Goal: Task Accomplishment & Management: Manage account settings

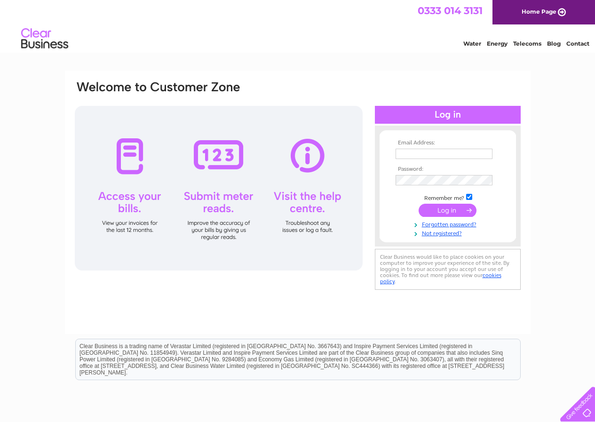
type input "mahenderson@sky.com"
click at [451, 213] on input "submit" at bounding box center [448, 210] width 58 height 13
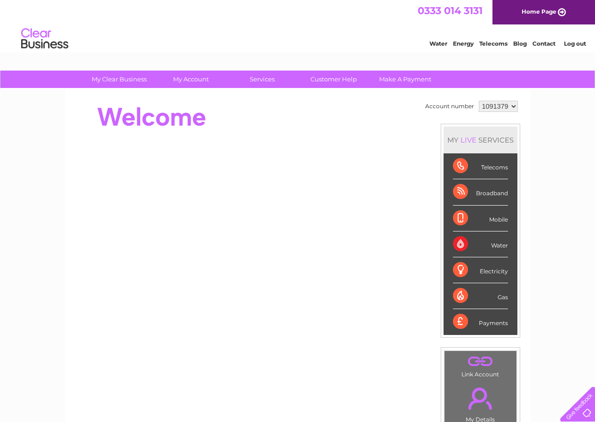
click at [458, 166] on div "Telecoms" at bounding box center [480, 166] width 55 height 26
click at [456, 165] on div "Telecoms" at bounding box center [480, 166] width 55 height 26
click at [456, 191] on div "Broadband" at bounding box center [480, 192] width 55 height 26
click at [457, 167] on div "Telecoms" at bounding box center [480, 166] width 55 height 26
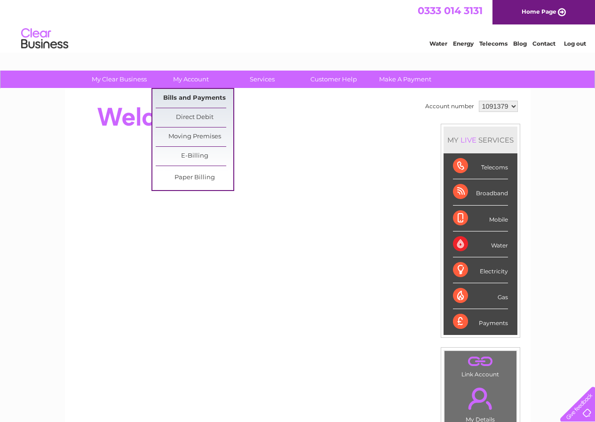
click at [190, 99] on link "Bills and Payments" at bounding box center [195, 98] width 78 height 19
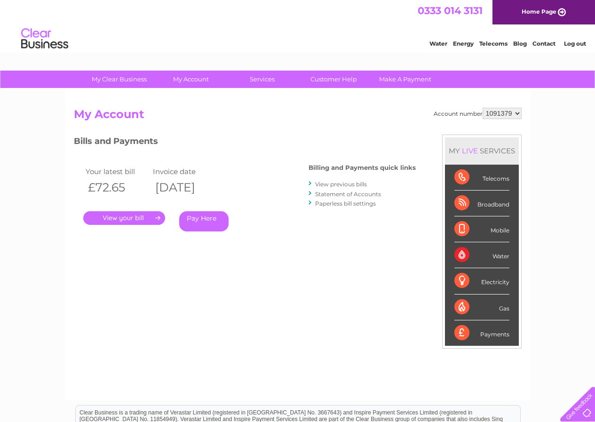
click at [134, 218] on link "." at bounding box center [124, 218] width 82 height 14
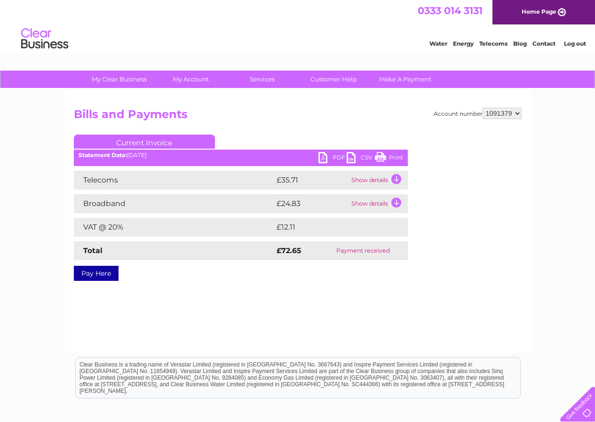
click at [395, 202] on td "Show details" at bounding box center [378, 203] width 59 height 19
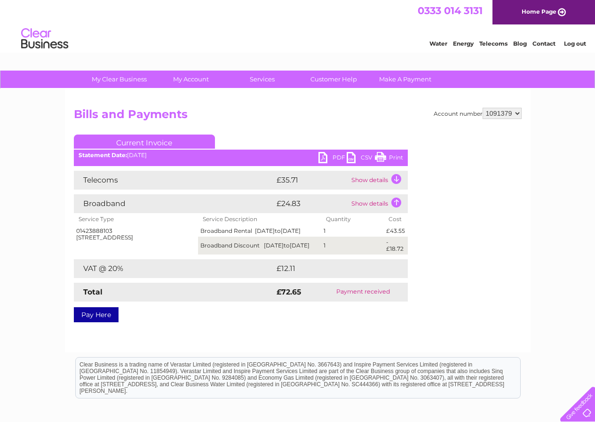
click at [395, 177] on td "Show details" at bounding box center [378, 180] width 59 height 19
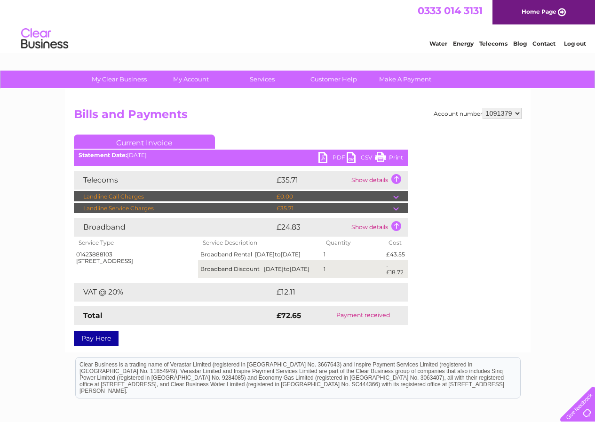
click at [397, 210] on td at bounding box center [400, 208] width 15 height 11
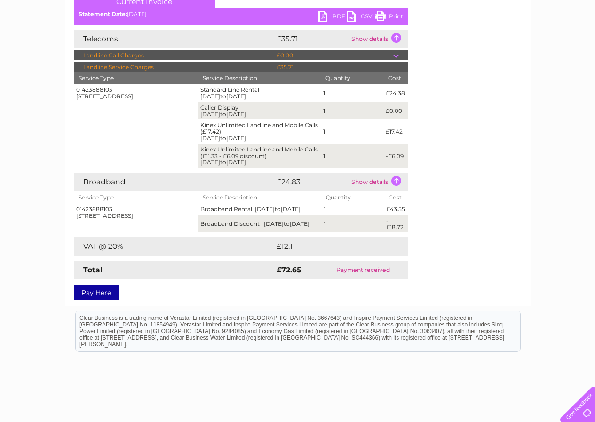
scroll to position [199, 0]
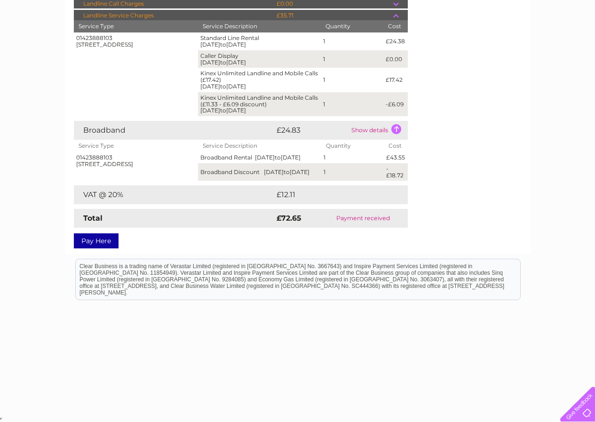
click at [586, 408] on div at bounding box center [575, 402] width 39 height 39
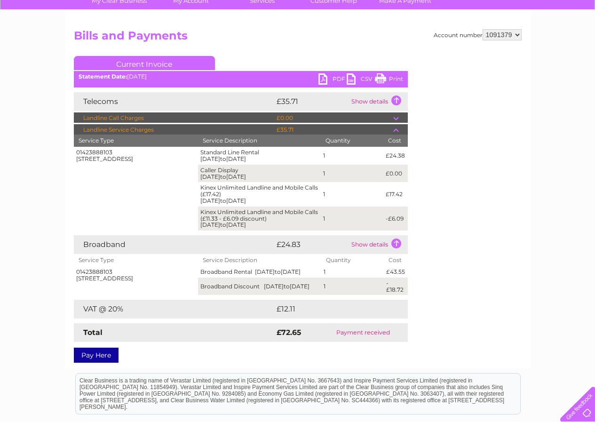
scroll to position [0, 0]
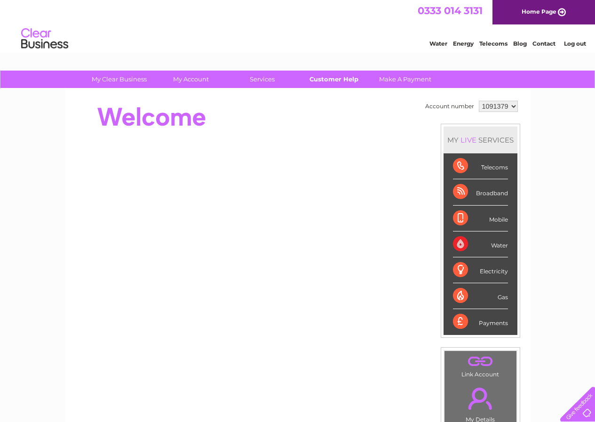
click at [336, 79] on link "Customer Help" at bounding box center [334, 79] width 78 height 17
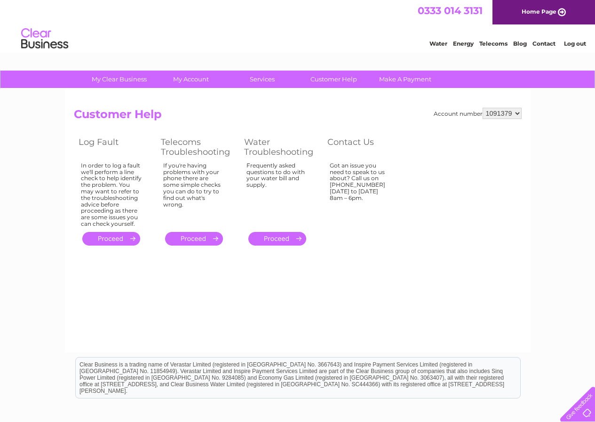
click at [199, 237] on link "." at bounding box center [194, 239] width 58 height 14
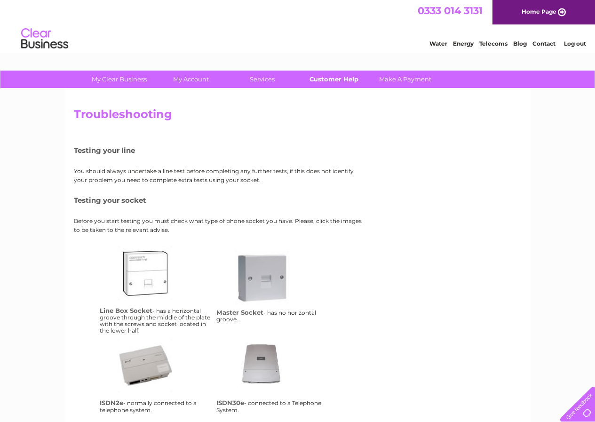
click at [346, 81] on link "Customer Help" at bounding box center [334, 79] width 78 height 17
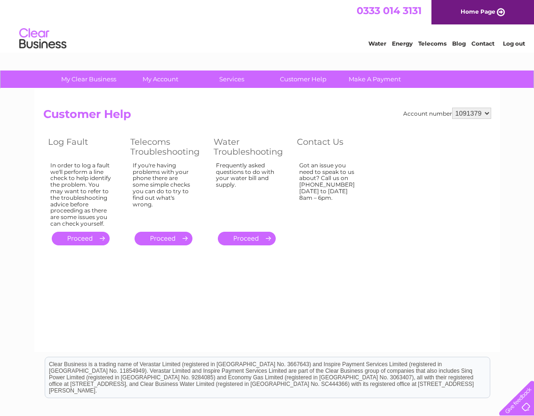
click at [489, 113] on select "1091379" at bounding box center [471, 113] width 39 height 11
click at [452, 108] on select "1091379" at bounding box center [471, 113] width 39 height 11
drag, startPoint x: 469, startPoint y: 115, endPoint x: 474, endPoint y: 113, distance: 5.3
click at [458, 103] on div "Account number 1091379 Customer Help Log Fault Telecoms Troubleshooting Water T…" at bounding box center [267, 220] width 466 height 263
click at [474, 113] on select "1091379" at bounding box center [471, 113] width 39 height 11
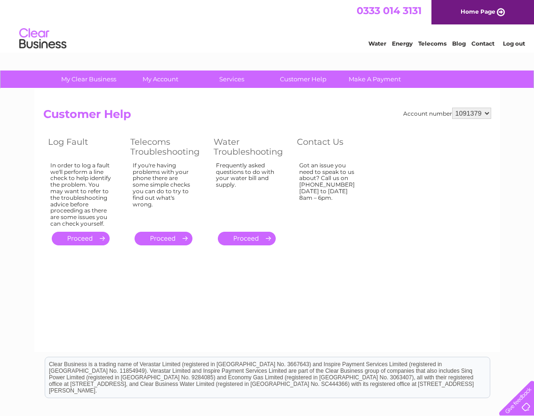
click at [474, 113] on select "1091379" at bounding box center [471, 113] width 39 height 11
click at [466, 111] on select "1091379" at bounding box center [471, 113] width 39 height 11
drag, startPoint x: 454, startPoint y: 113, endPoint x: 470, endPoint y: 113, distance: 16.0
click at [470, 113] on select "1091379" at bounding box center [471, 113] width 39 height 11
